Goal: Transaction & Acquisition: Purchase product/service

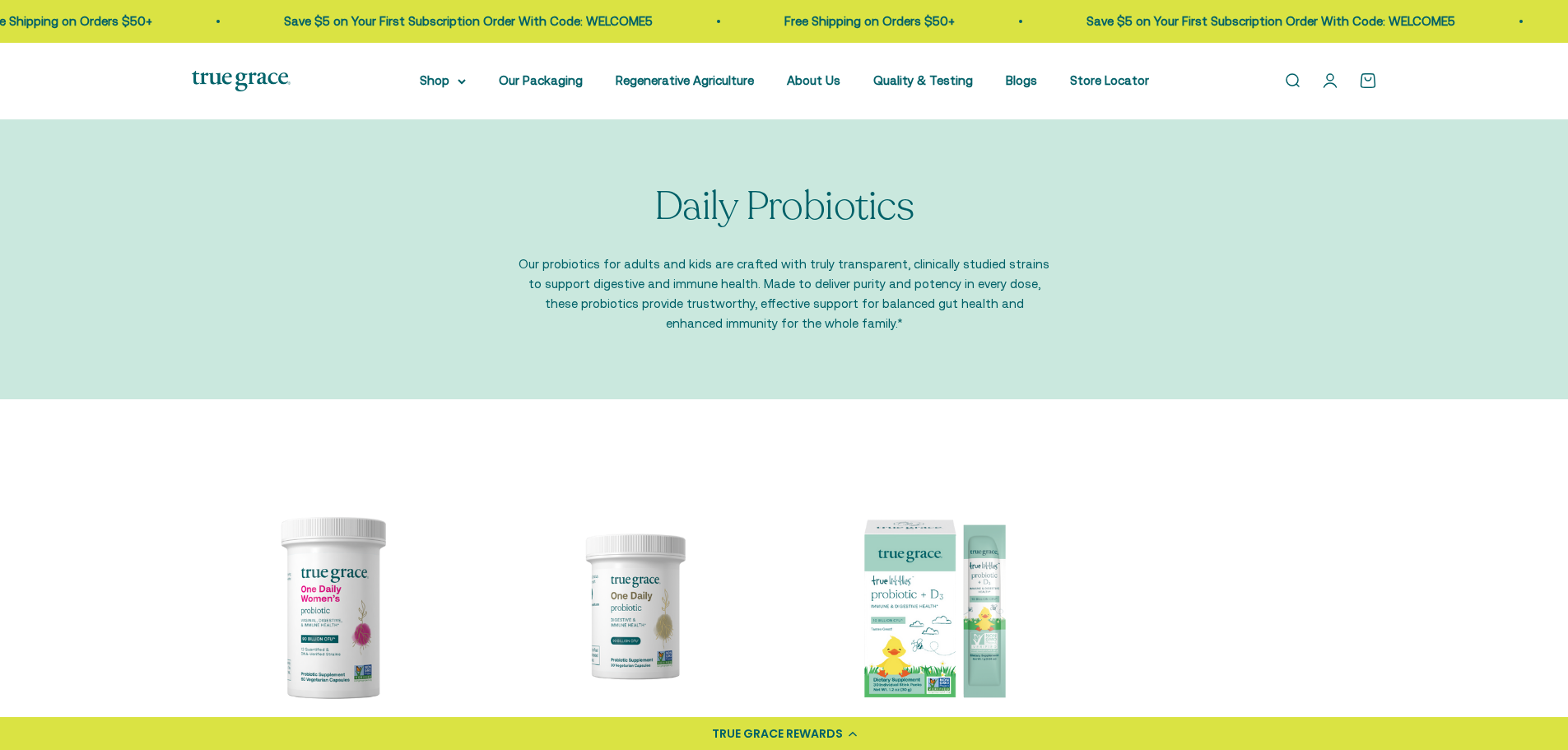
click at [1335, 84] on link "Open account page" at bounding box center [1330, 80] width 18 height 18
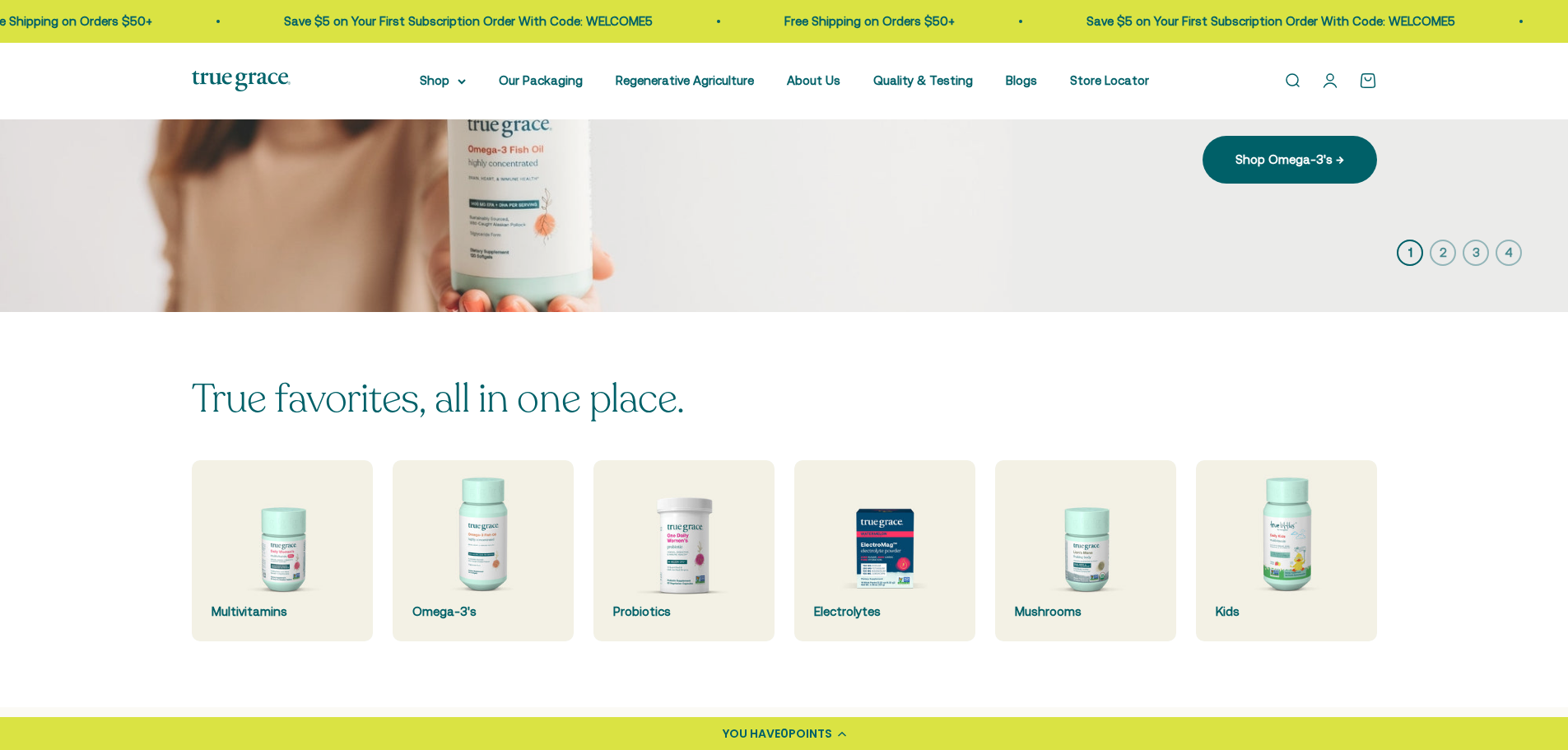
scroll to position [247, 0]
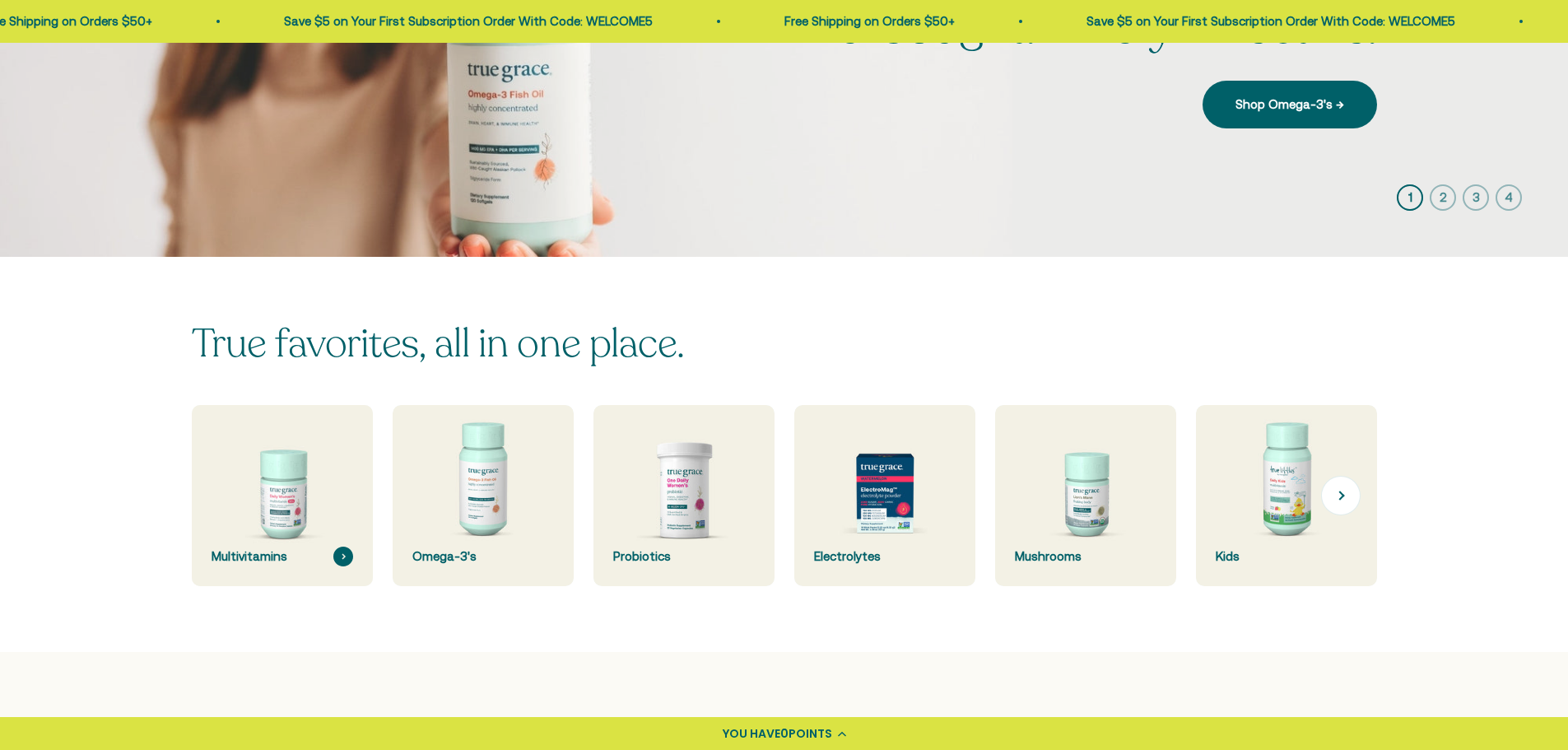
click at [273, 477] on img at bounding box center [282, 495] width 192 height 192
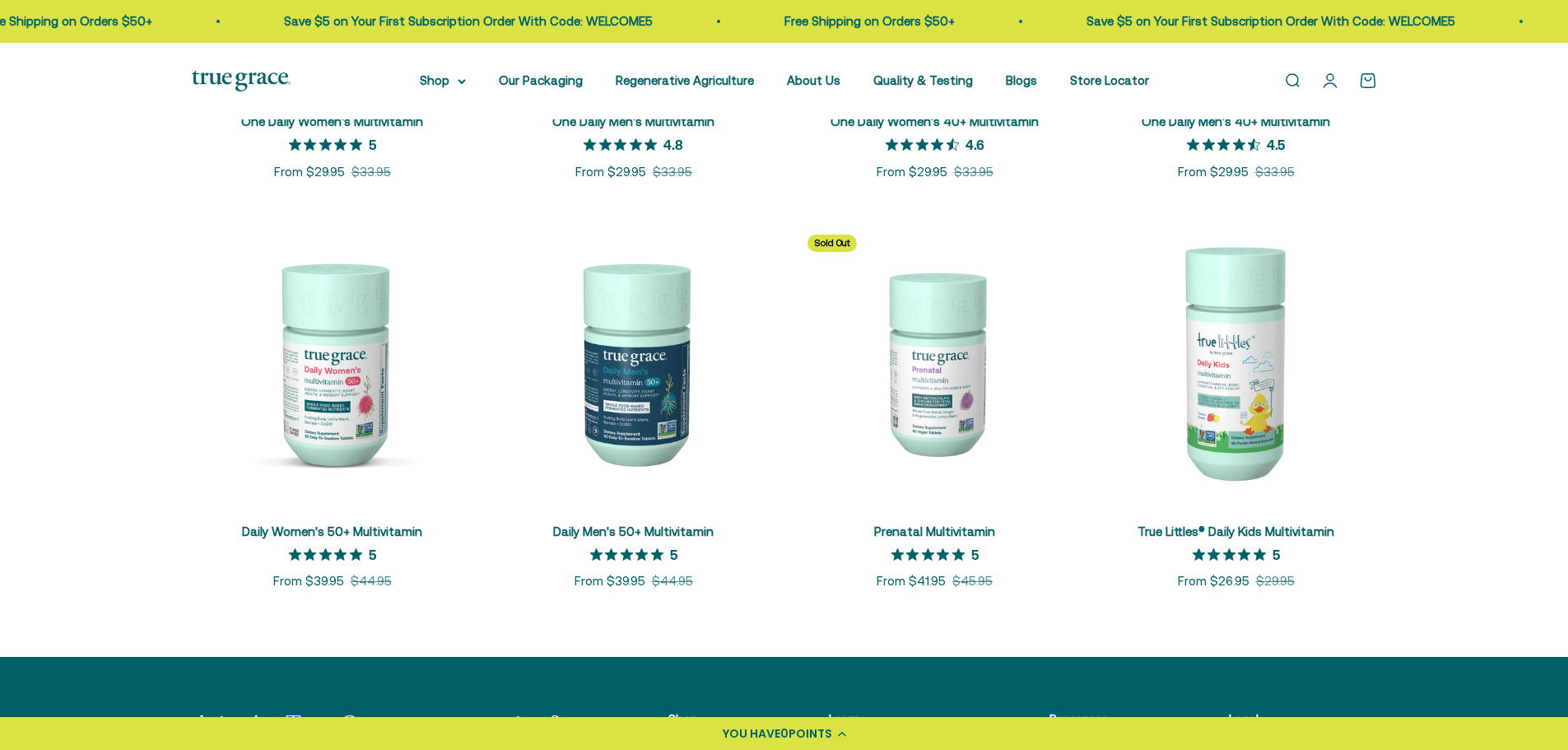
scroll to position [659, 0]
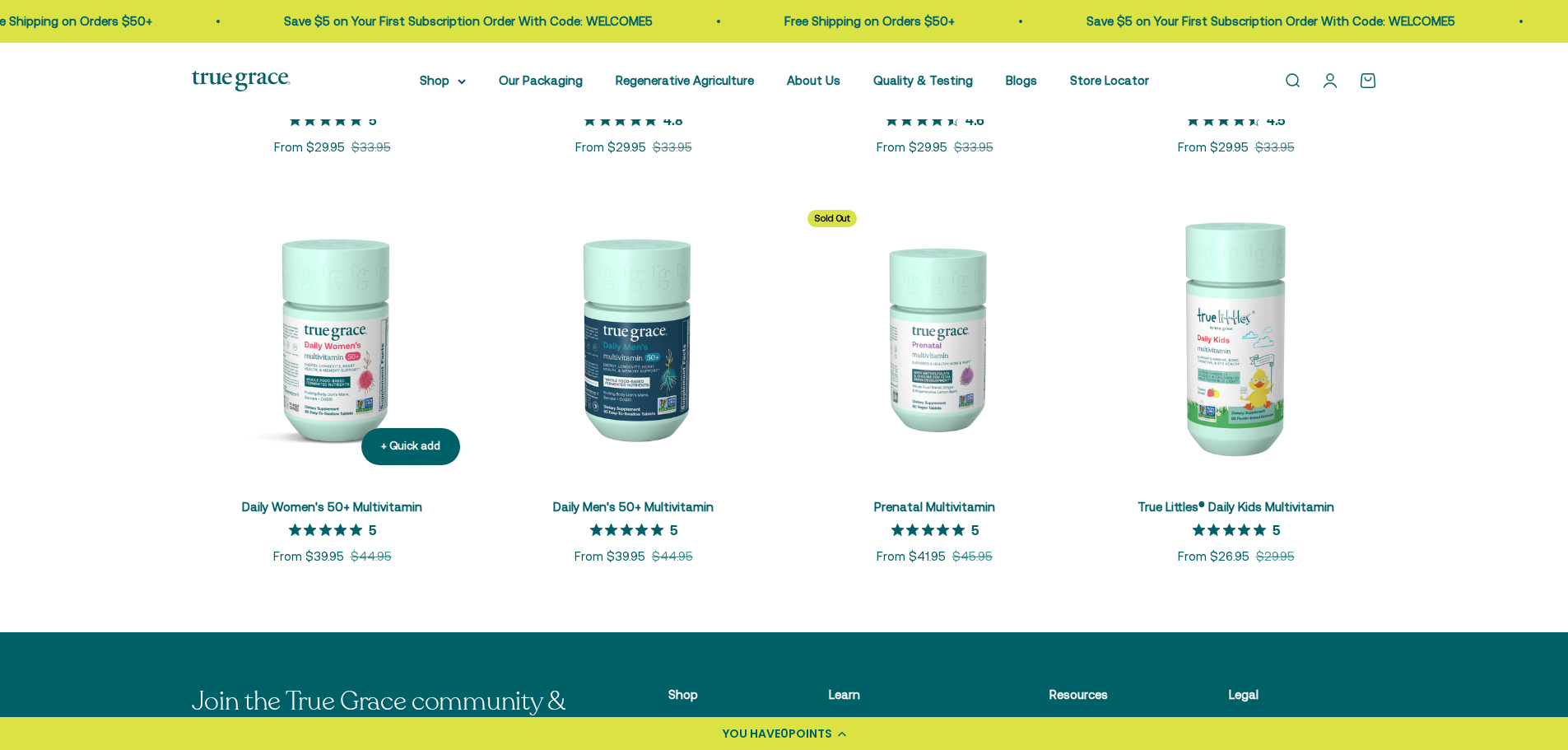
click at [315, 366] on img at bounding box center [332, 337] width 282 height 282
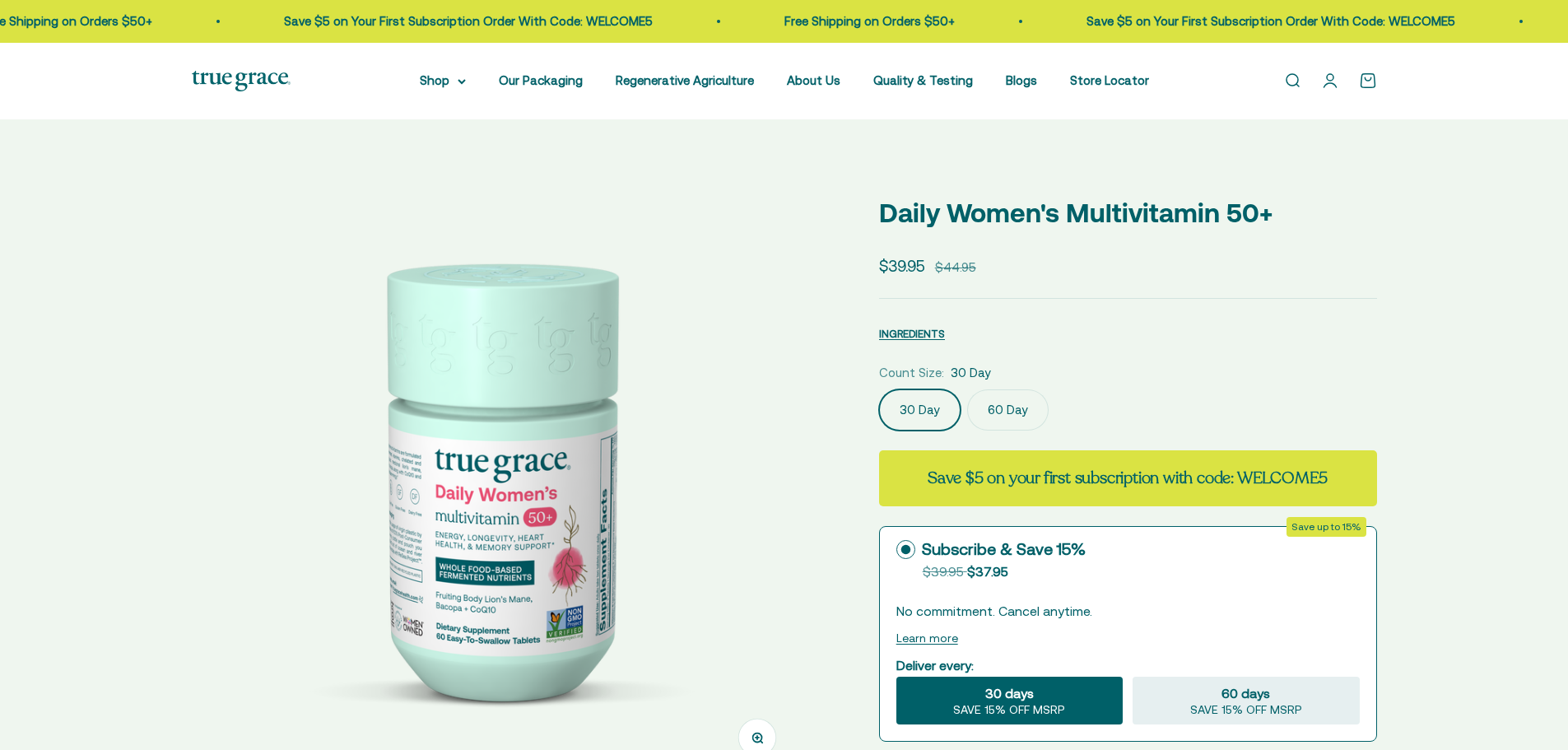
select select "3"
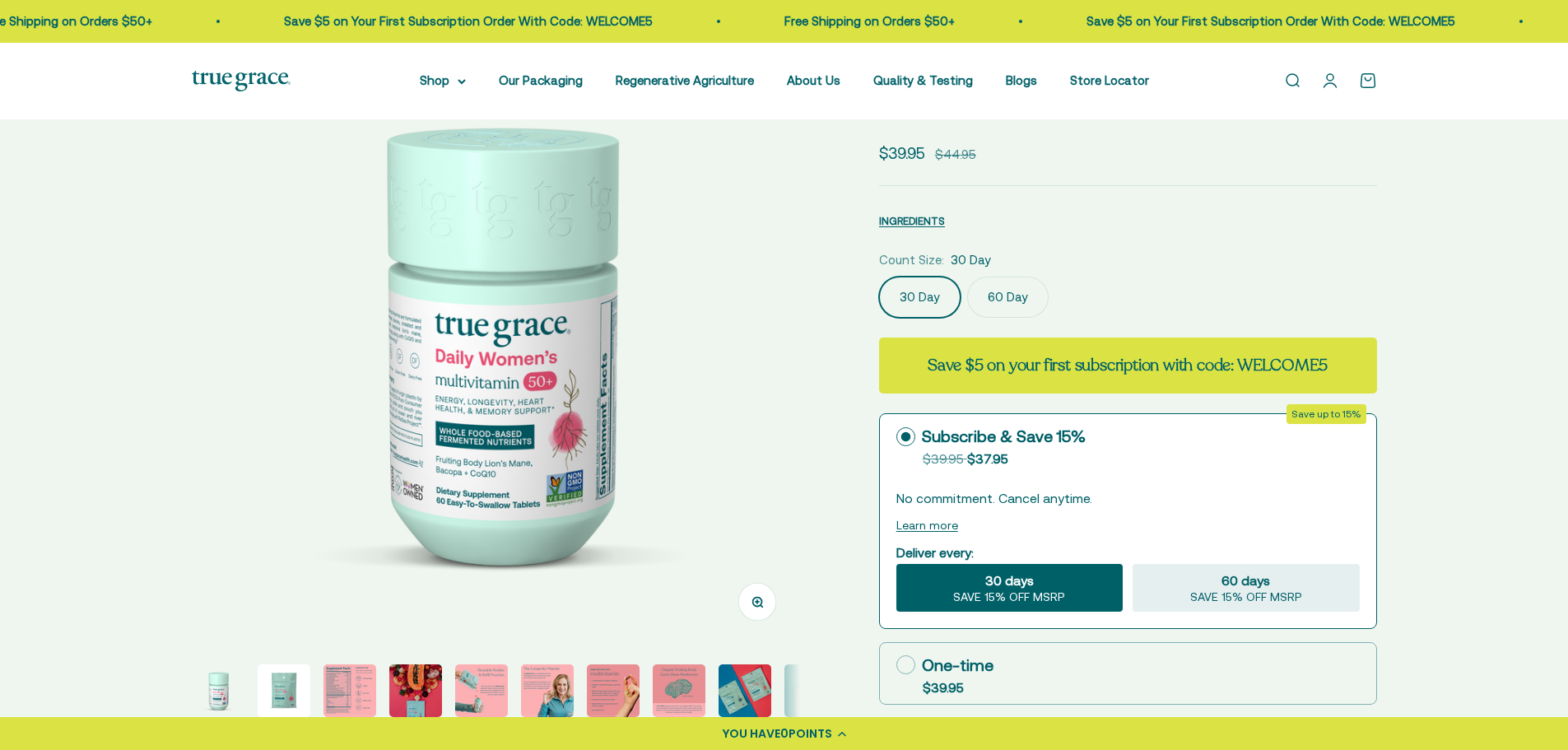
scroll to position [165, 0]
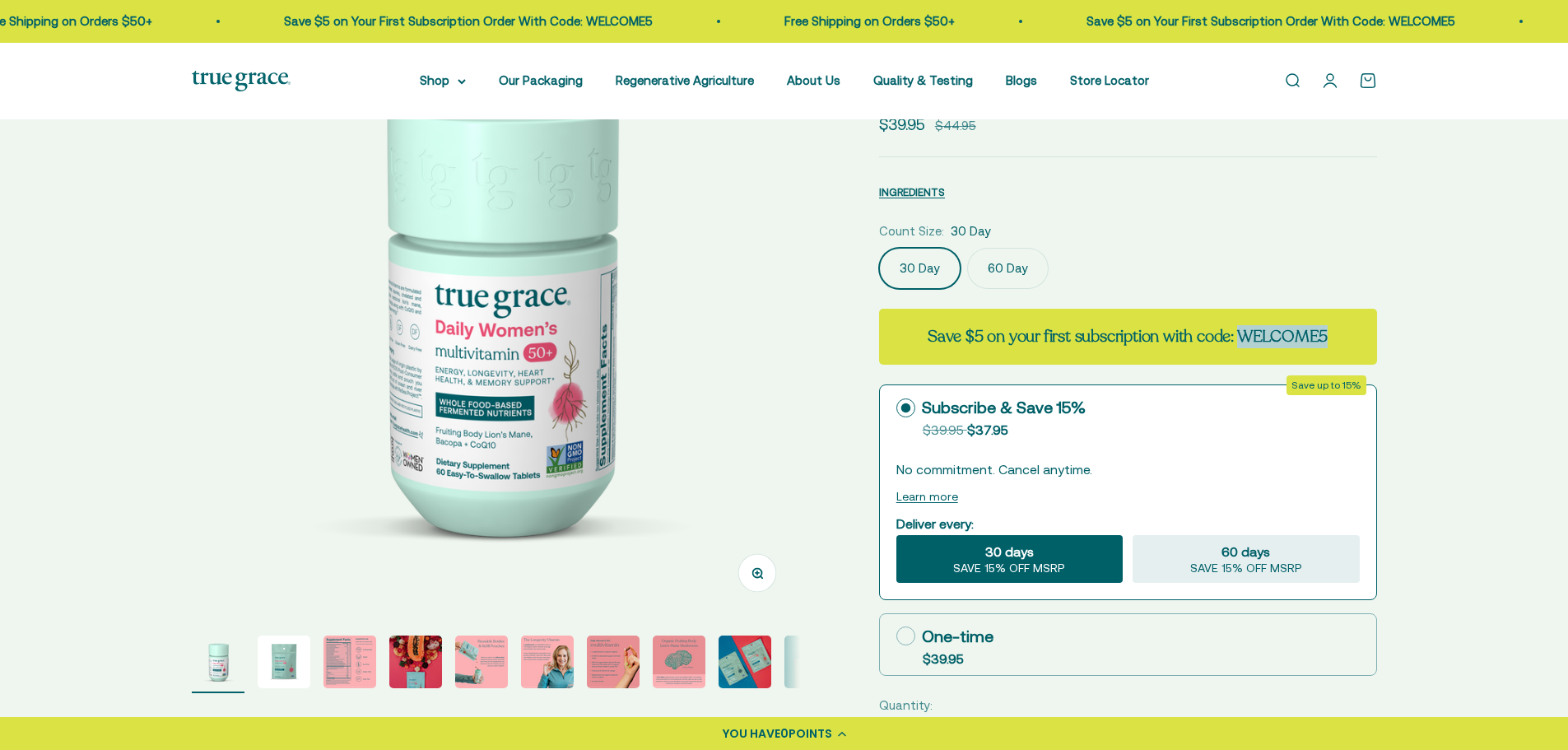
drag, startPoint x: 1336, startPoint y: 329, endPoint x: 1239, endPoint y: 322, distance: 97.3
click at [1239, 322] on div "Save $5 on your first subscription with code: WELCOME5" at bounding box center [1128, 337] width 498 height 56
copy strong "WELCOME5"
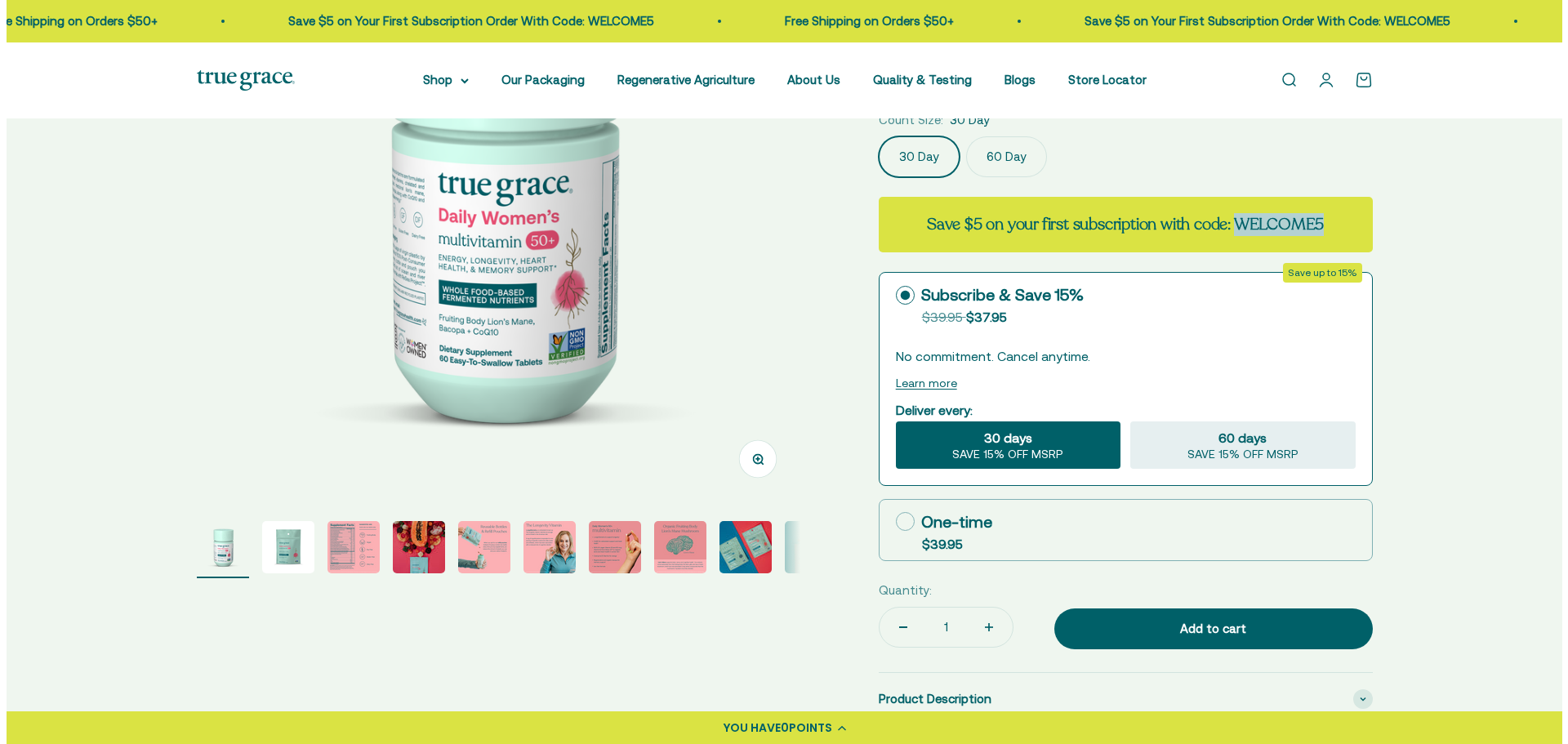
scroll to position [408, 0]
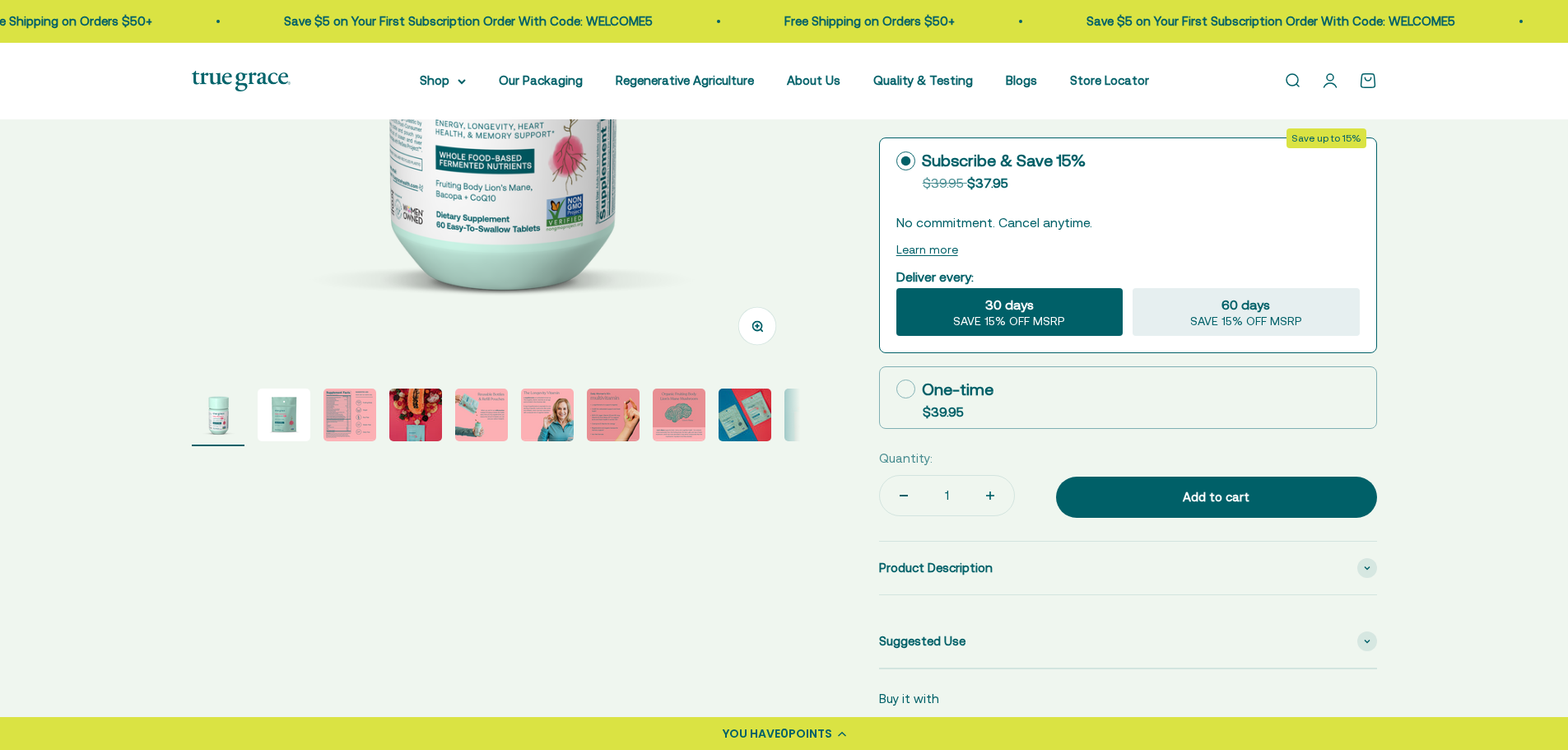
click at [902, 386] on icon at bounding box center [906, 389] width 19 height 19
click at [896, 388] on input "One-time $39.95" at bounding box center [896, 388] width 1 height 1
radio input "true"
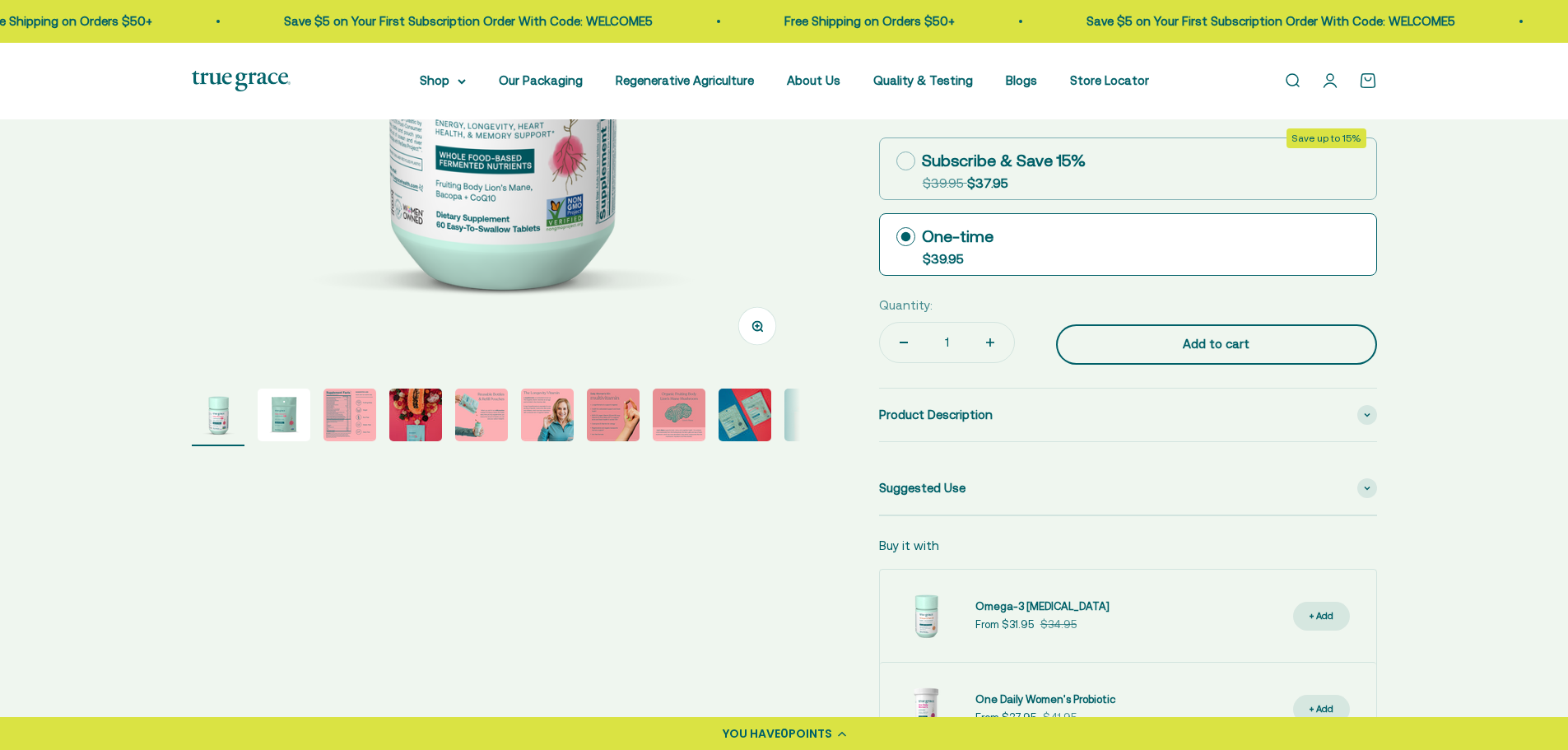
click at [1132, 353] on div "Add to cart" at bounding box center [1217, 343] width 255 height 19
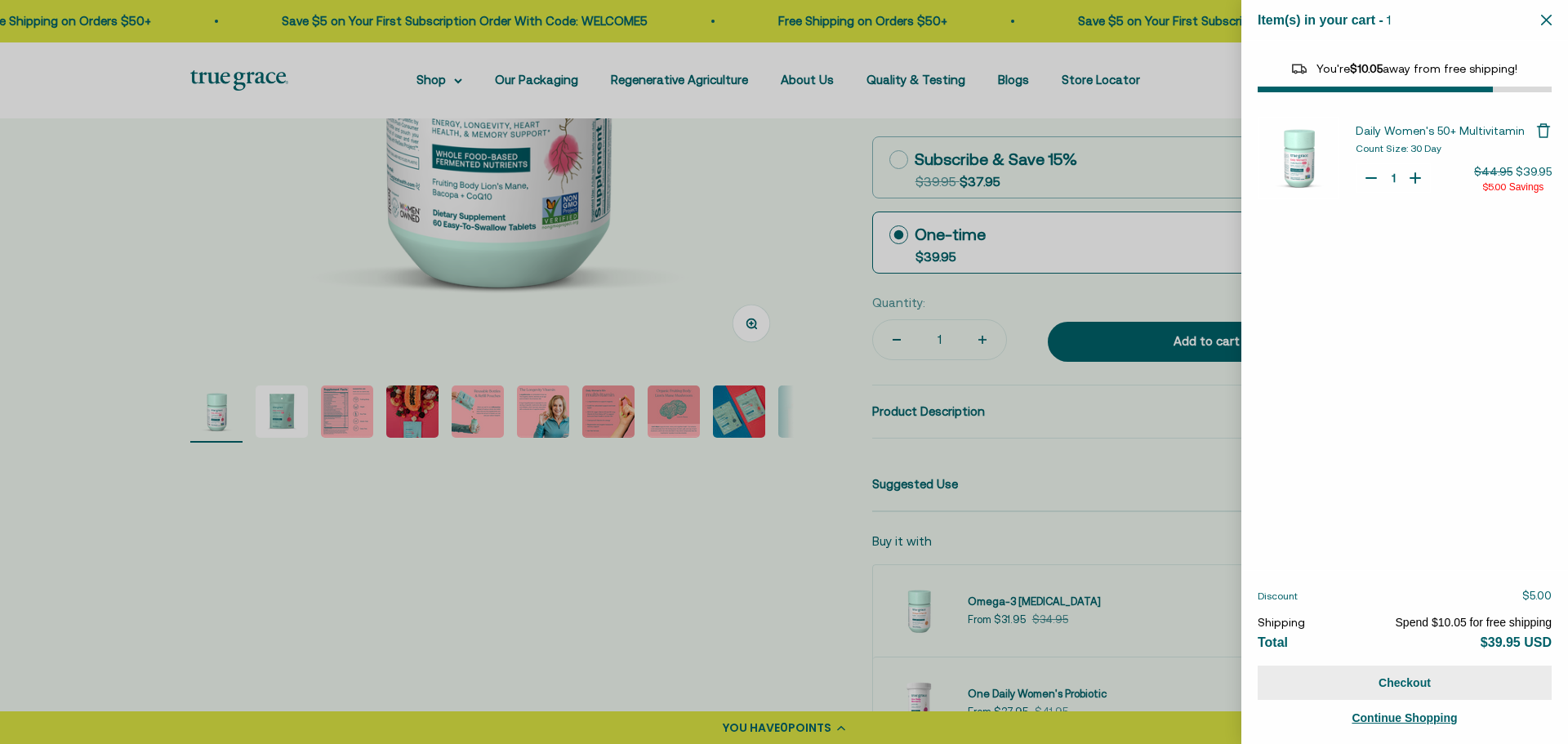
select select "44882812010710"
select select "40055698129088"
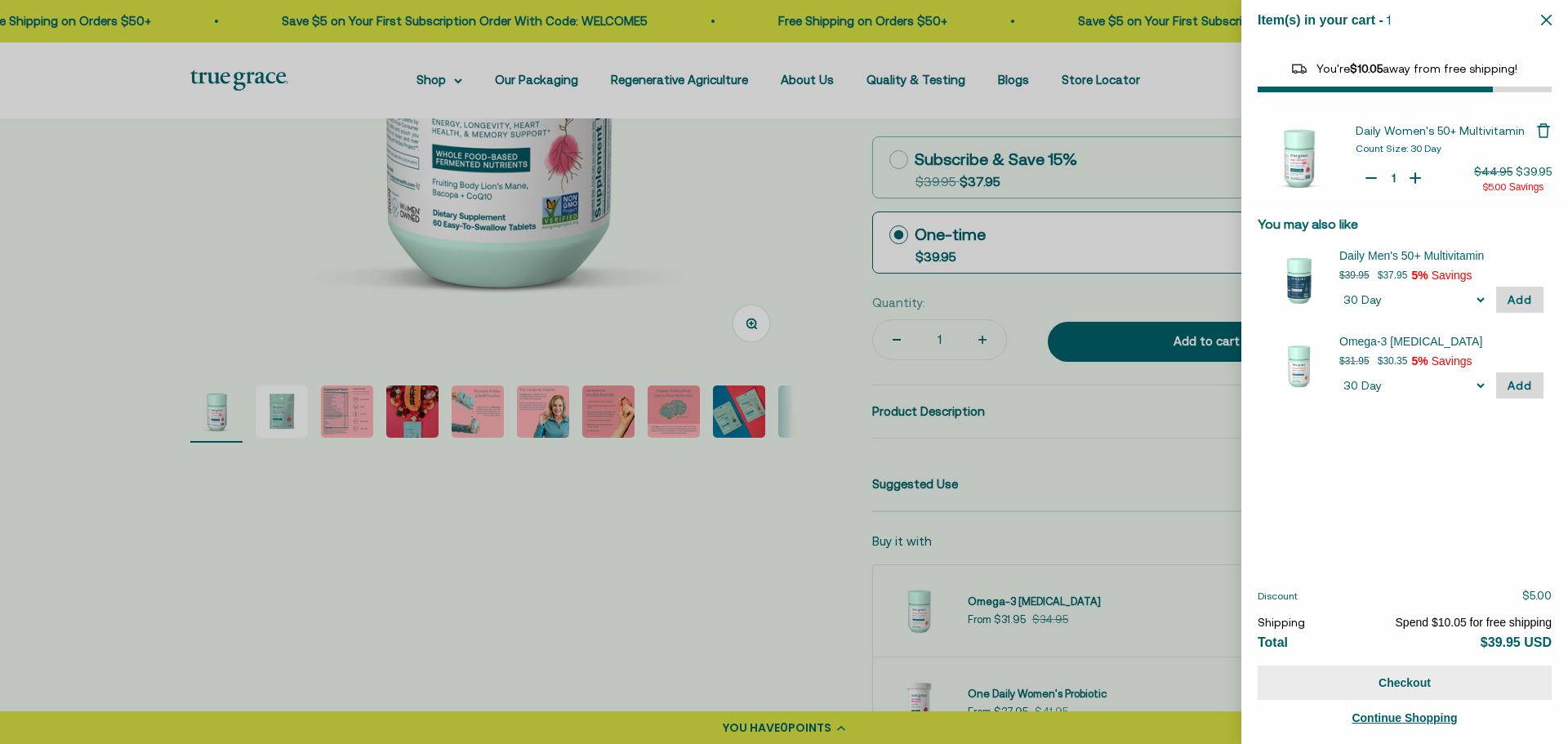
click at [1321, 683] on button "Checkout" at bounding box center [1404, 682] width 294 height 34
